Goal: Task Accomplishment & Management: Complete application form

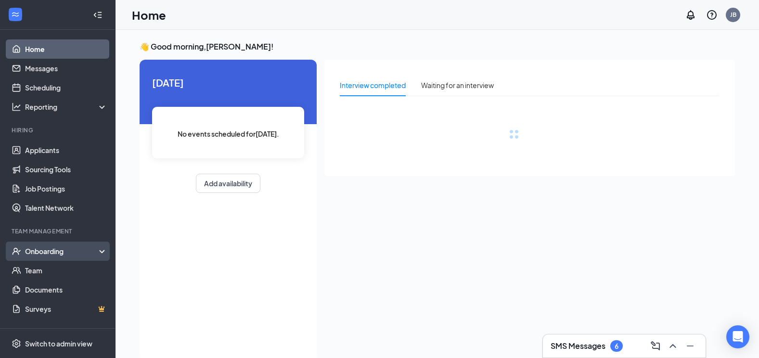
click at [55, 254] on div "Onboarding" at bounding box center [62, 251] width 74 height 10
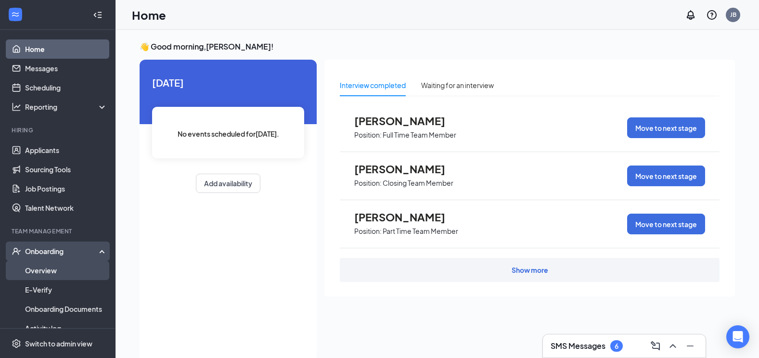
click at [49, 270] on link "Overview" at bounding box center [66, 270] width 82 height 19
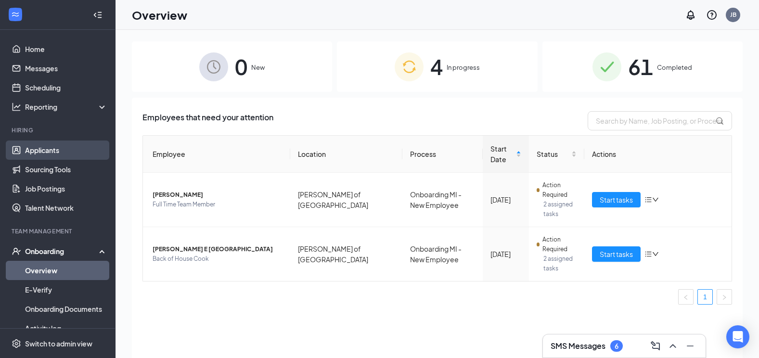
click at [48, 147] on link "Applicants" at bounding box center [66, 150] width 82 height 19
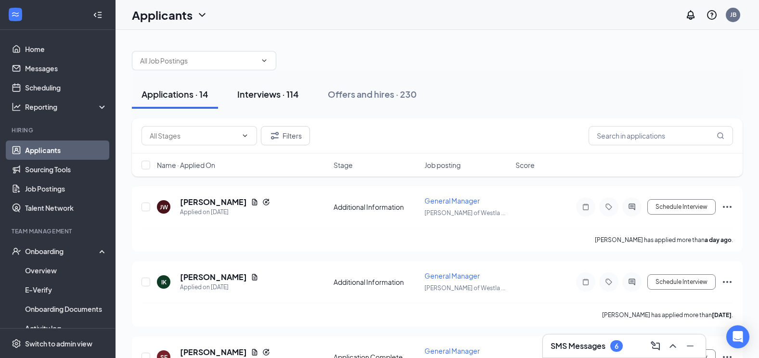
click at [283, 96] on div "Interviews · 114" at bounding box center [268, 94] width 62 height 12
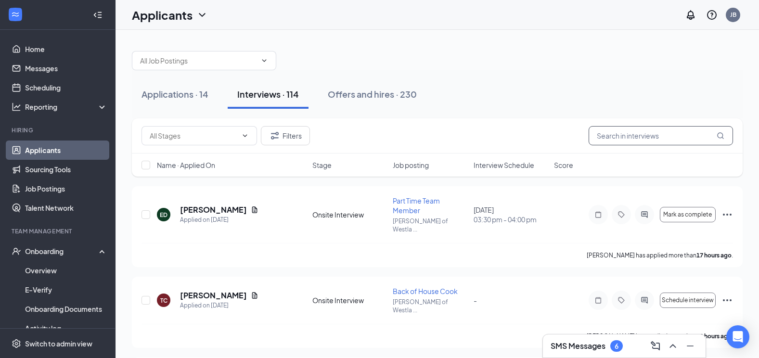
click at [618, 136] on input "text" at bounding box center [661, 135] width 144 height 19
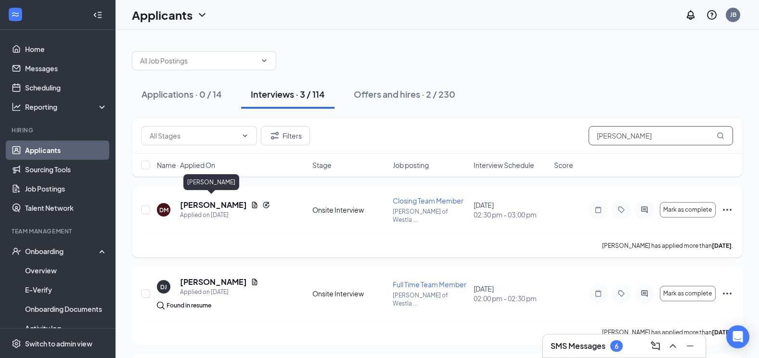
type input "[PERSON_NAME]"
click at [215, 200] on h5 "[PERSON_NAME]" at bounding box center [213, 205] width 67 height 11
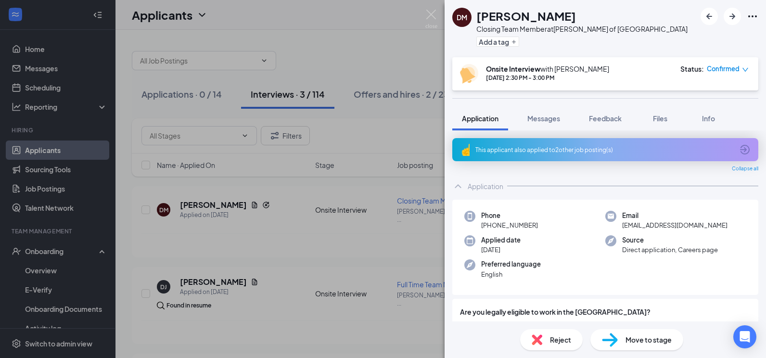
click at [641, 337] on span "Move to stage" at bounding box center [649, 340] width 46 height 11
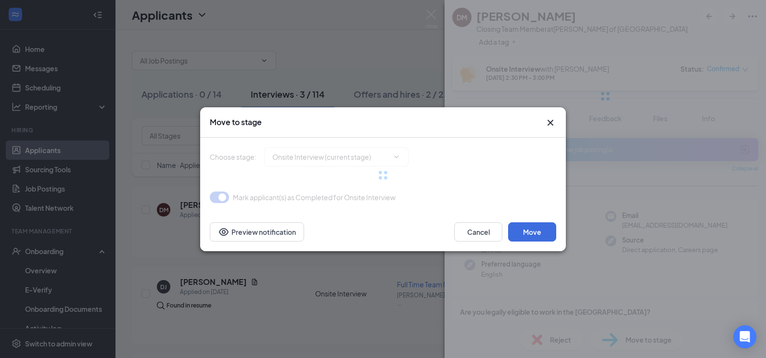
type input "Background Check Screening (next stage)"
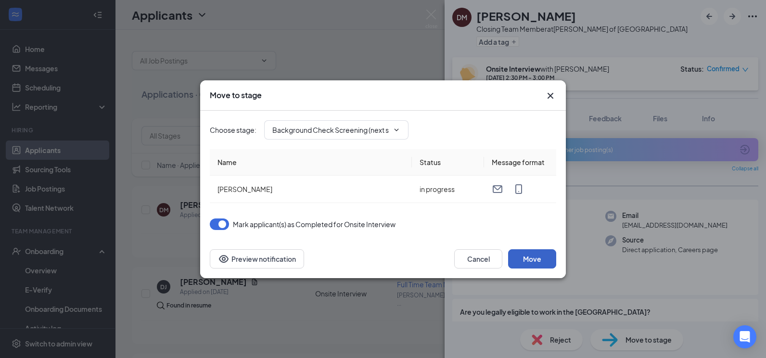
click at [530, 253] on button "Move" at bounding box center [532, 258] width 48 height 19
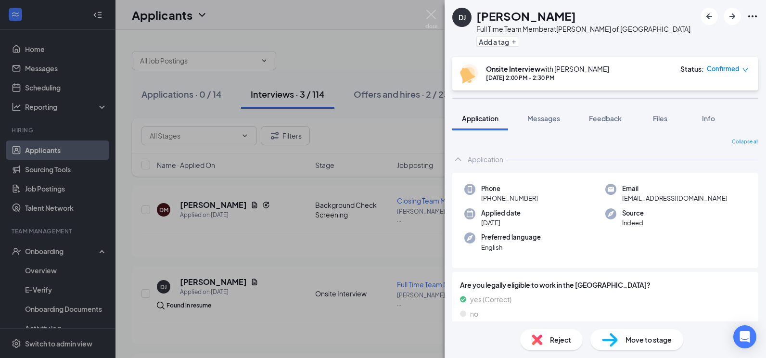
click at [405, 125] on div "[PERSON_NAME] Full Time Team Member at [PERSON_NAME] of Westland Add a tag Onsi…" at bounding box center [383, 179] width 766 height 358
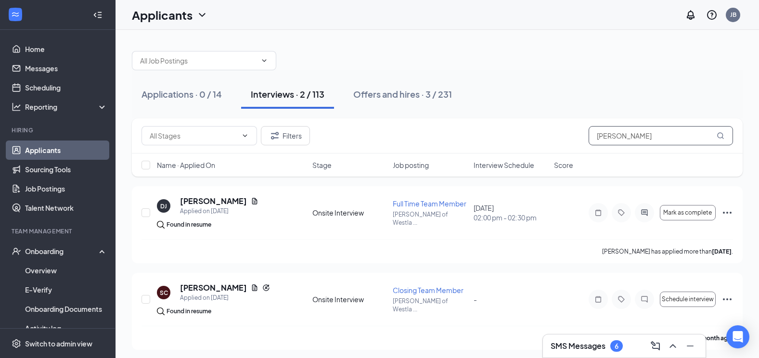
drag, startPoint x: 634, startPoint y: 135, endPoint x: 560, endPoint y: 140, distance: 74.3
click at [560, 140] on div "Filters [PERSON_NAME]" at bounding box center [438, 135] width 592 height 19
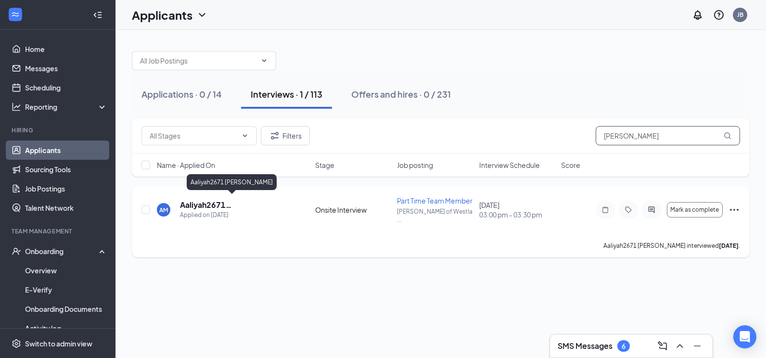
type input "[PERSON_NAME]"
click at [196, 204] on h5 "Aaliyah2671 [PERSON_NAME]" at bounding box center [234, 205] width 109 height 11
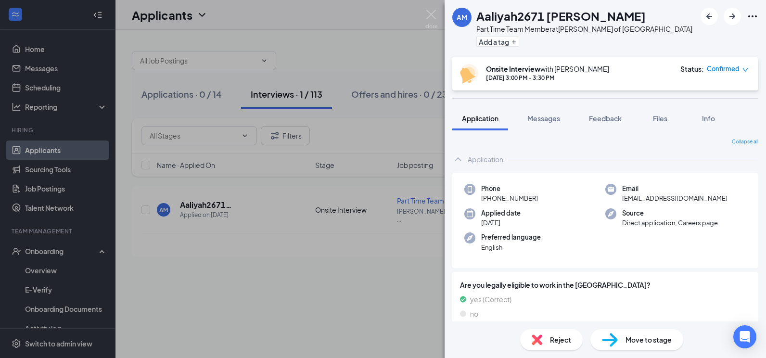
click at [649, 340] on span "Move to stage" at bounding box center [649, 340] width 46 height 11
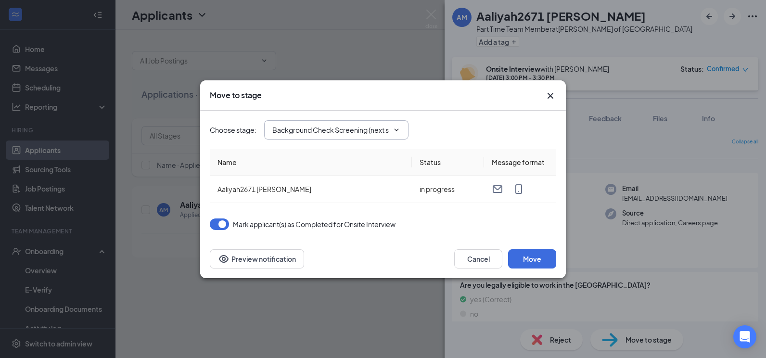
click at [396, 127] on icon "ChevronDown" at bounding box center [397, 130] width 8 height 8
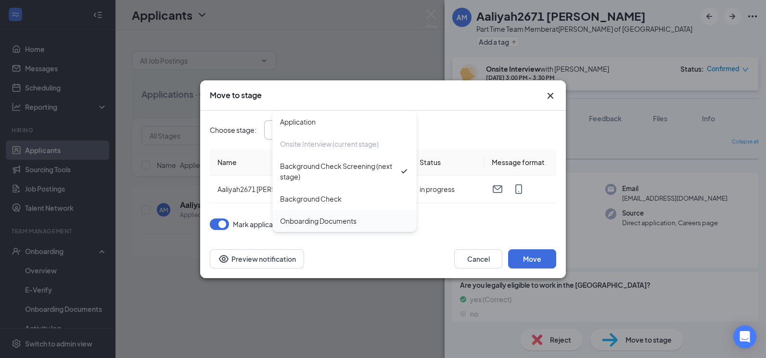
click at [344, 220] on div "Onboarding Documents" at bounding box center [318, 221] width 77 height 11
type input "Onboarding Documents"
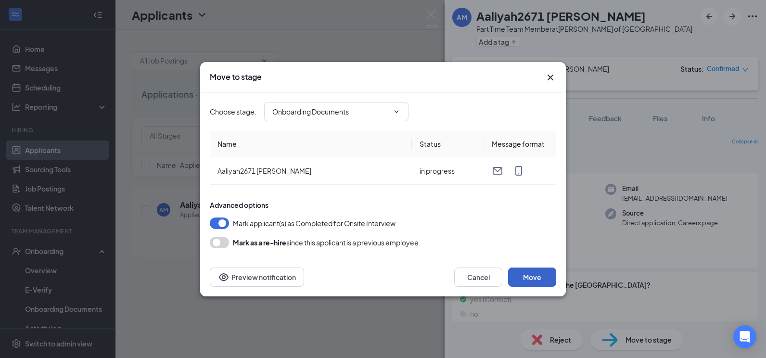
click at [531, 277] on button "Move" at bounding box center [532, 277] width 48 height 19
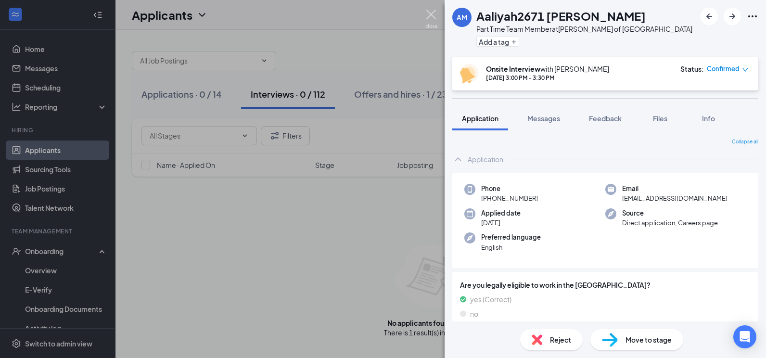
click at [431, 17] on img at bounding box center [431, 19] width 12 height 19
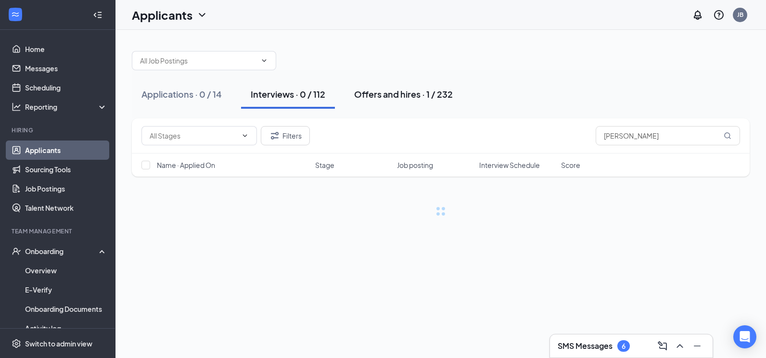
click at [408, 91] on div "Offers and hires · 1 / 232" at bounding box center [403, 94] width 99 height 12
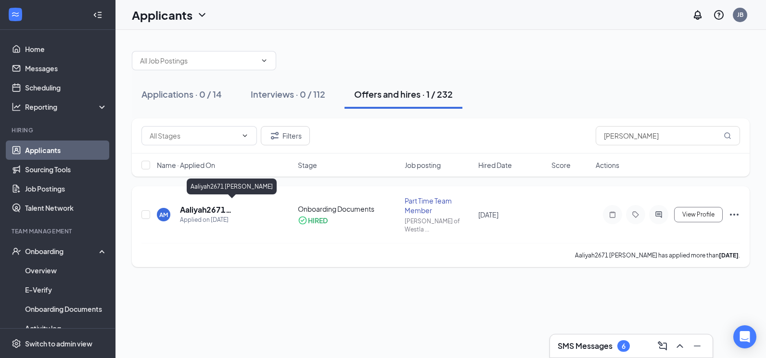
click at [199, 205] on h5 "Aaliyah2671 [PERSON_NAME]" at bounding box center [226, 210] width 92 height 11
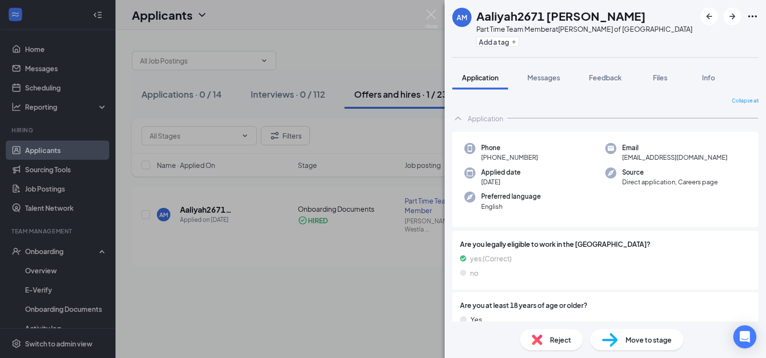
click at [186, 262] on div "AM Aaliyah2671 [PERSON_NAME] Part Time Team Member at [GEOGRAPHIC_DATA][PERSON_…" at bounding box center [383, 179] width 766 height 358
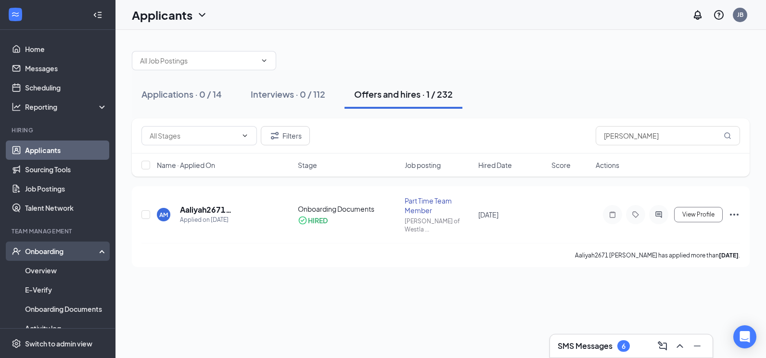
click at [56, 254] on div "Onboarding" at bounding box center [62, 251] width 74 height 10
click at [88, 250] on div "Onboarding" at bounding box center [62, 251] width 74 height 10
click at [45, 270] on link "Overview" at bounding box center [66, 270] width 82 height 19
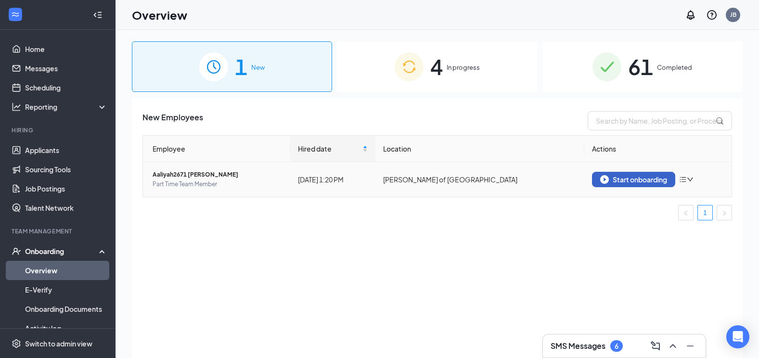
click at [649, 175] on div "Start onboarding" at bounding box center [633, 179] width 67 height 9
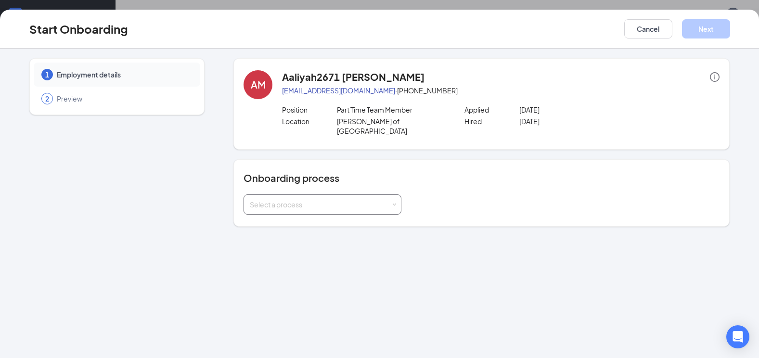
click at [275, 200] on div "Select a process" at bounding box center [320, 205] width 141 height 10
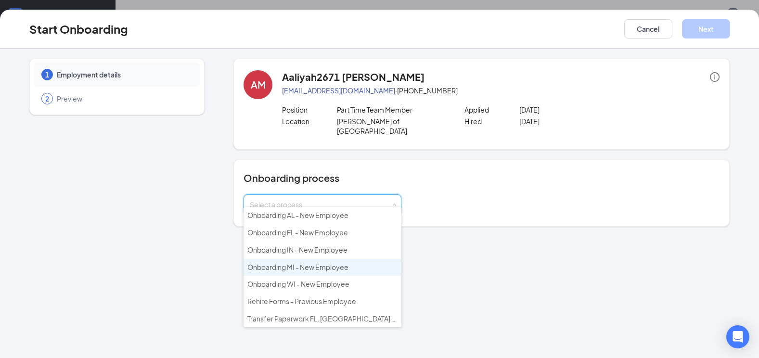
click at [272, 268] on span "Onboarding MI - New Employee" at bounding box center [297, 267] width 101 height 9
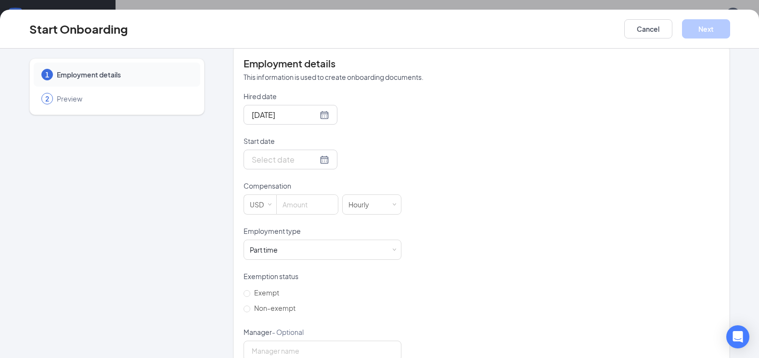
scroll to position [193, 0]
click at [311, 153] on div at bounding box center [290, 159] width 77 height 12
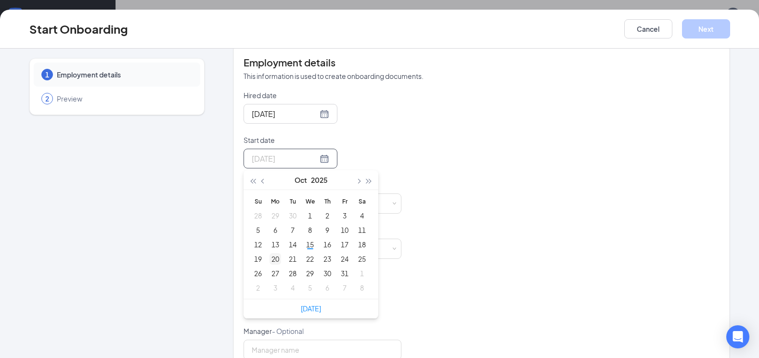
type input "[DATE]"
click at [271, 253] on div "20" at bounding box center [276, 259] width 12 height 12
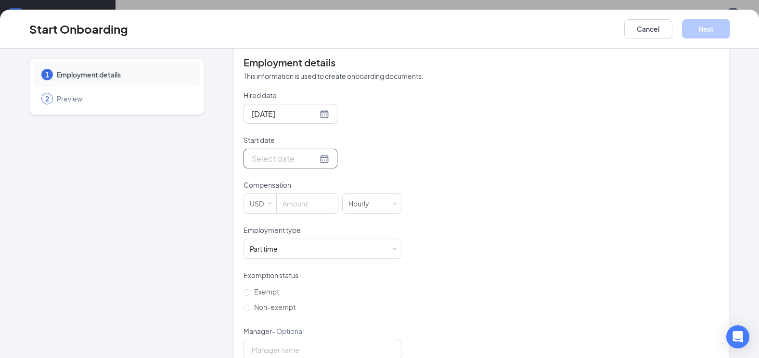
click at [314, 153] on div at bounding box center [290, 159] width 77 height 12
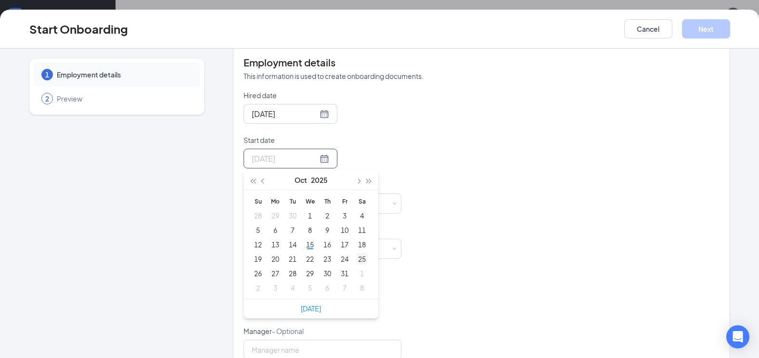
type input "[DATE]"
click at [360, 253] on div "25" at bounding box center [362, 259] width 12 height 12
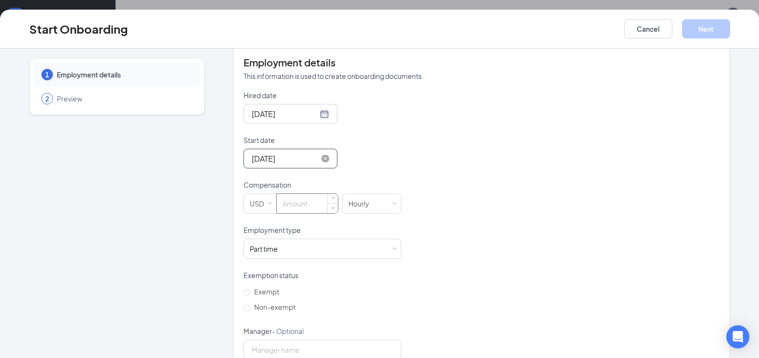
click at [301, 197] on input at bounding box center [307, 203] width 61 height 19
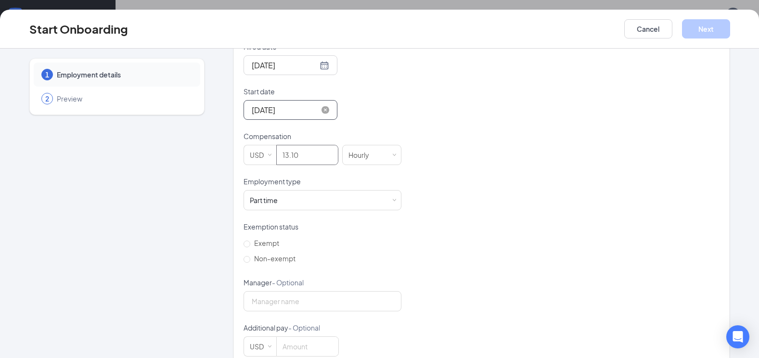
scroll to position [252, 0]
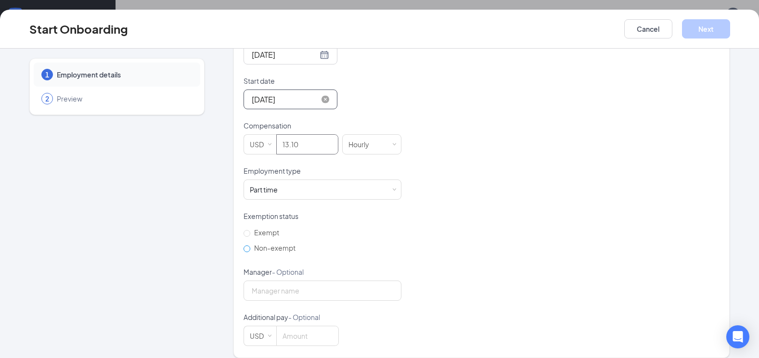
type input "13.1"
click at [244, 245] on input "Non-exempt" at bounding box center [247, 248] width 7 height 7
radio input "true"
click at [708, 30] on button "Next" at bounding box center [706, 28] width 48 height 19
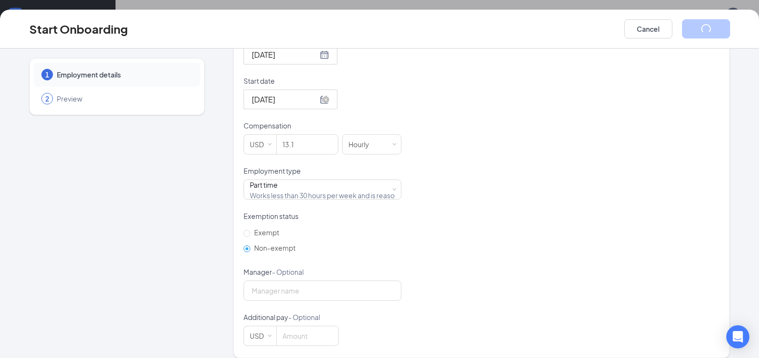
scroll to position [0, 0]
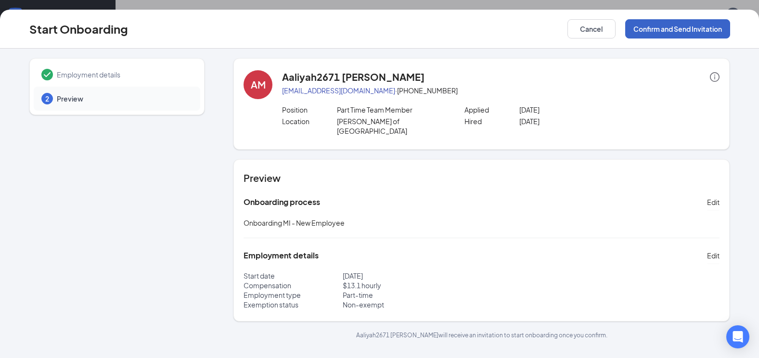
click at [659, 29] on button "Confirm and Send Invitation" at bounding box center [677, 28] width 105 height 19
